Goal: Task Accomplishment & Management: Use online tool/utility

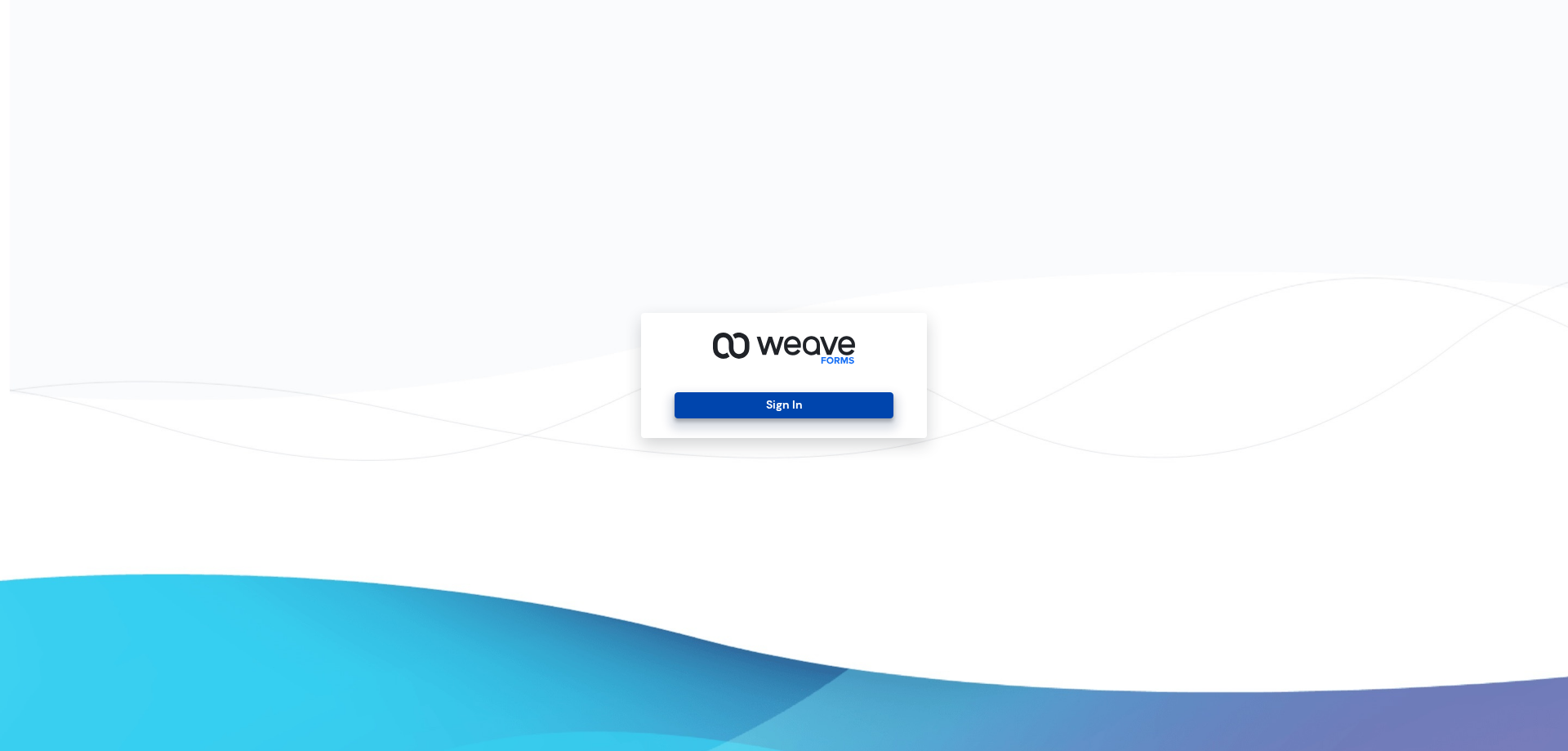
click at [812, 406] on button "Sign In" at bounding box center [784, 405] width 218 height 27
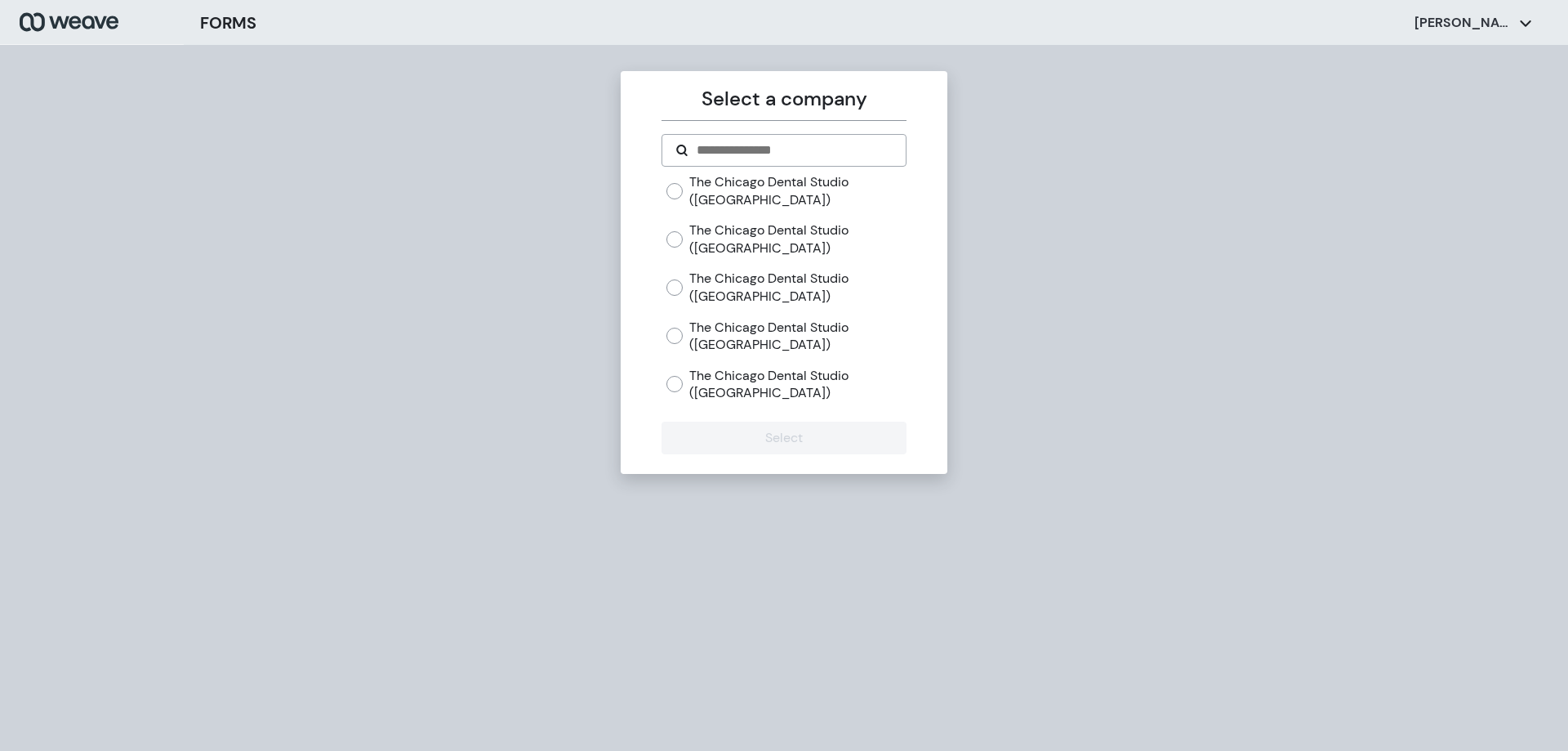
click at [729, 344] on label "The Chicago Dental Studio ([GEOGRAPHIC_DATA])" at bounding box center [797, 336] width 216 height 35
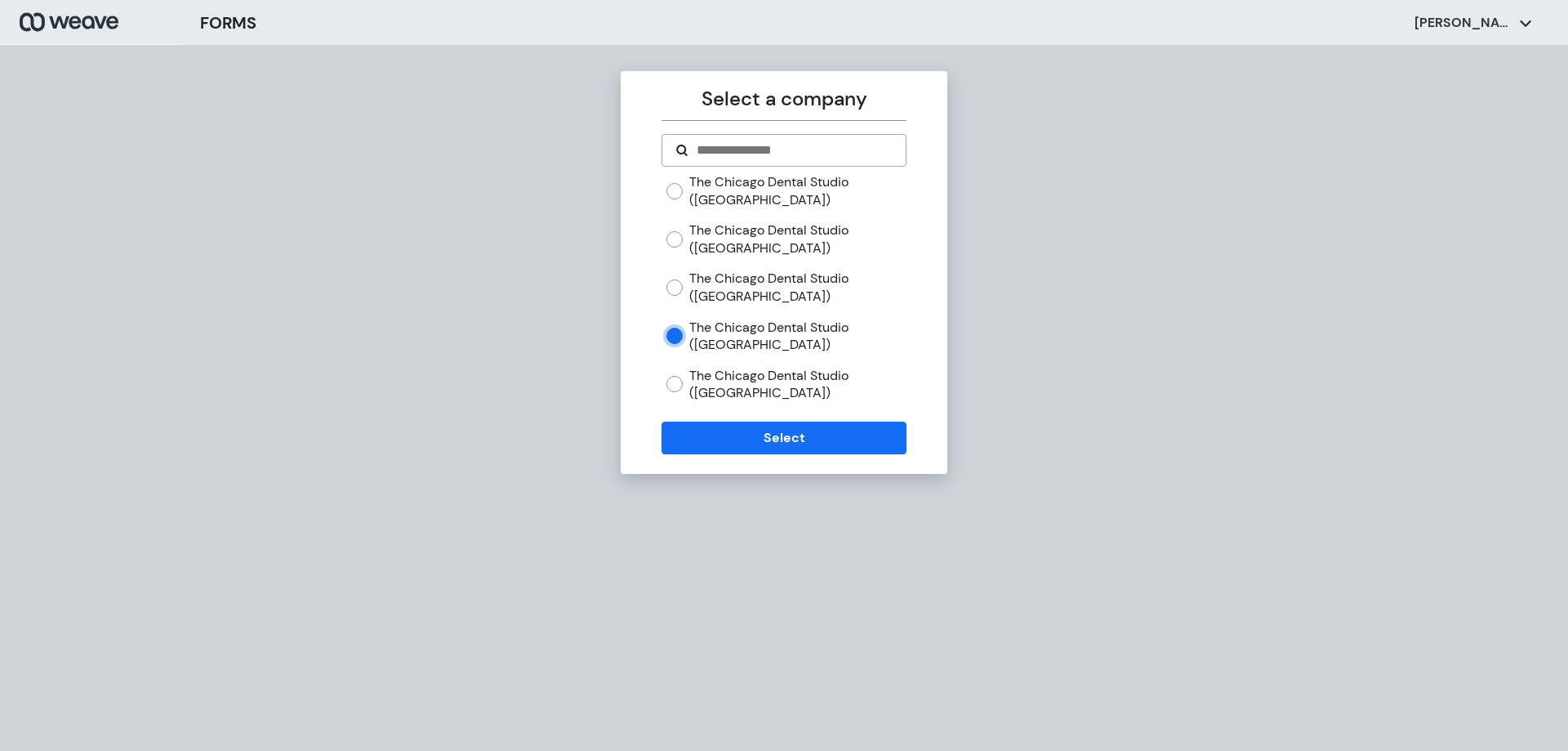
click at [744, 420] on form "The Chicago Dental Studio ([GEOGRAPHIC_DATA]) The [GEOGRAPHIC_DATA] ([GEOGRAPHI…" at bounding box center [784, 293] width 244 height 320
click at [740, 433] on button "Select" at bounding box center [784, 438] width 244 height 33
